Goal: Information Seeking & Learning: Find specific fact

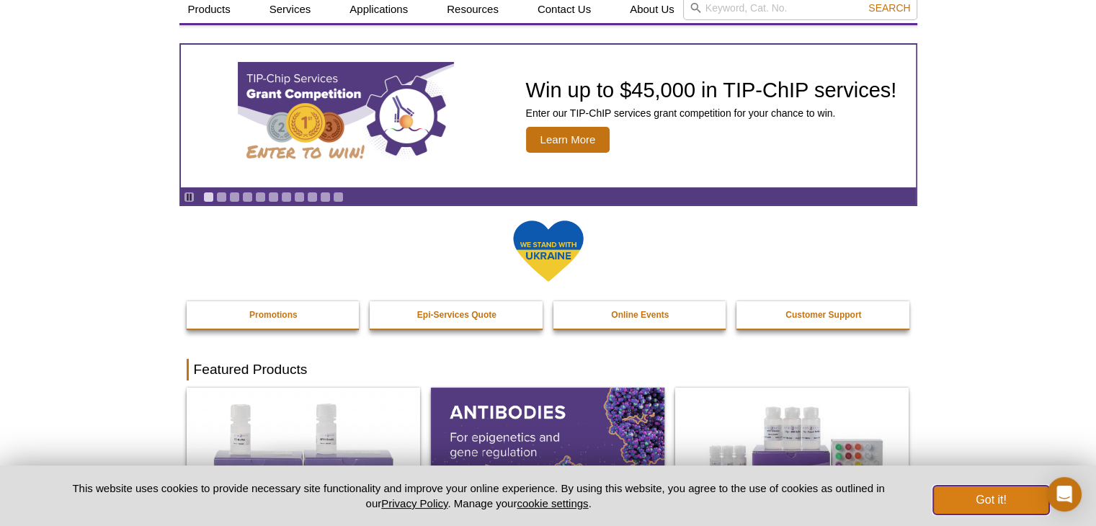
click at [997, 501] on button "Got it!" at bounding box center [990, 500] width 115 height 29
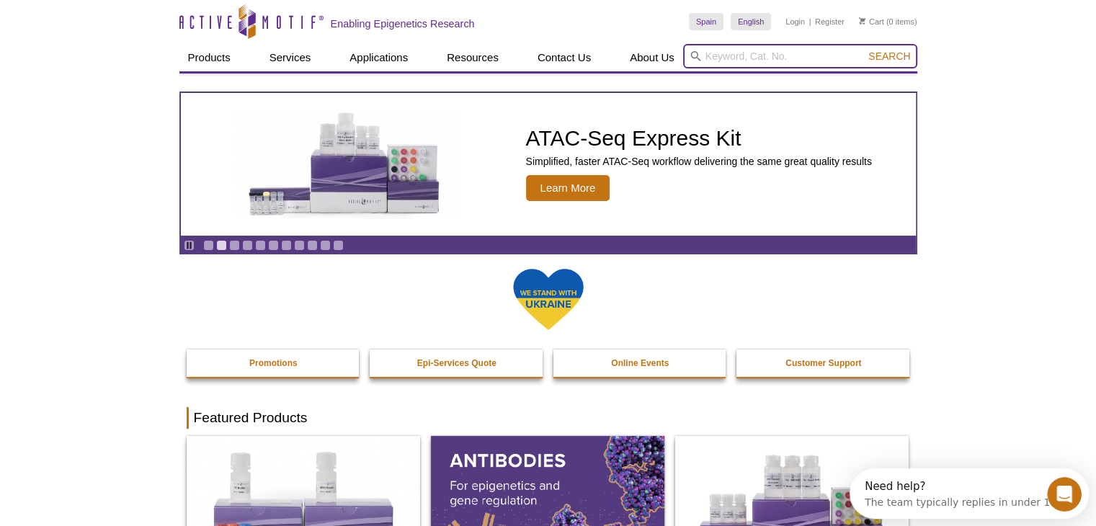
click at [723, 58] on input "search" at bounding box center [800, 56] width 234 height 24
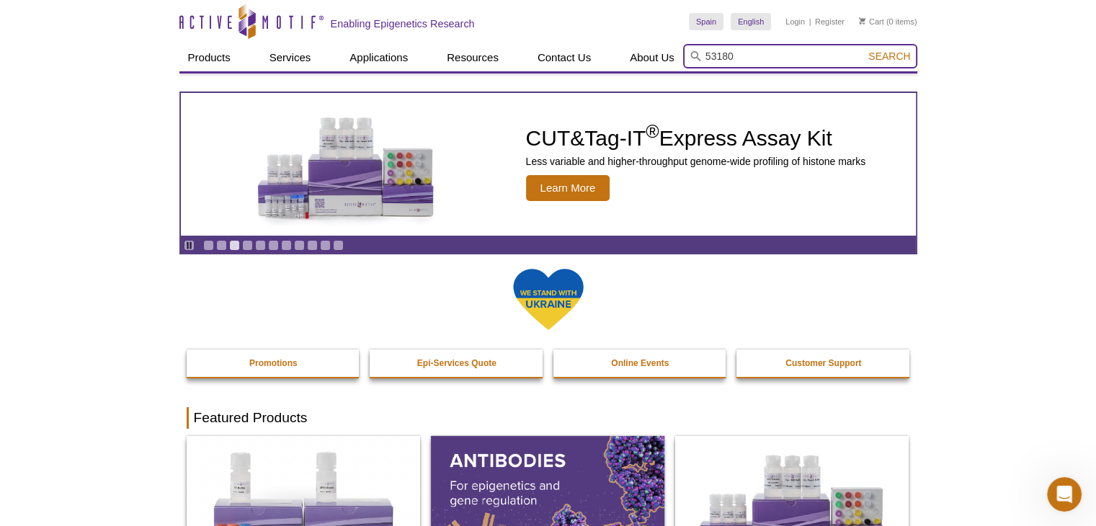
type input "53180"
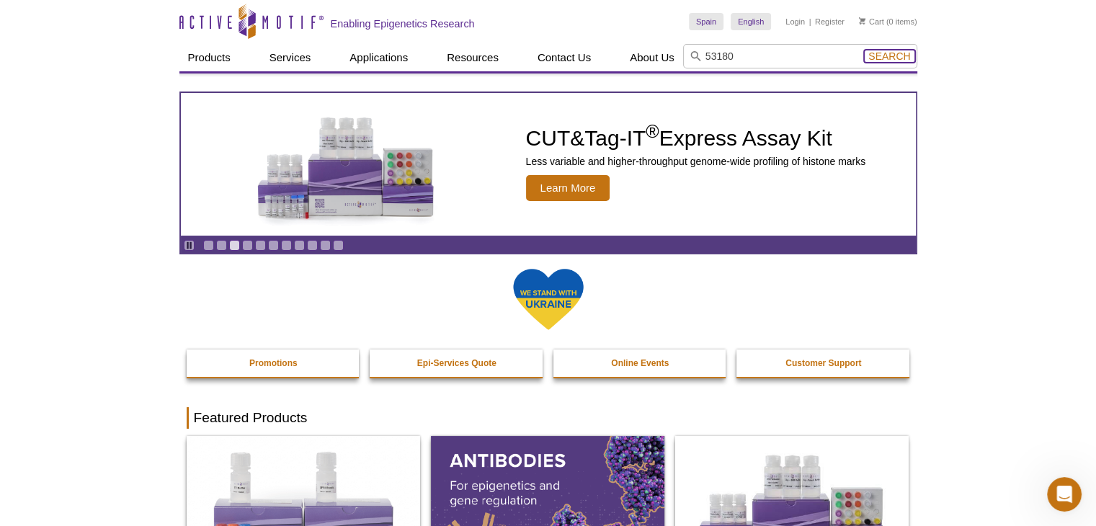
click at [893, 58] on span "Search" at bounding box center [889, 56] width 42 height 12
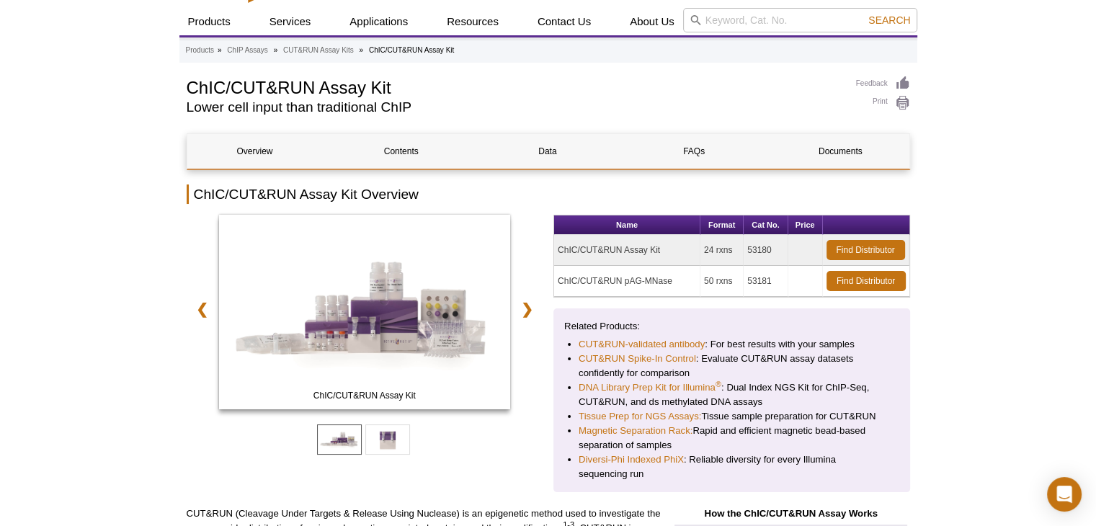
scroll to position [144, 0]
